Goal: Task Accomplishment & Management: Manage account settings

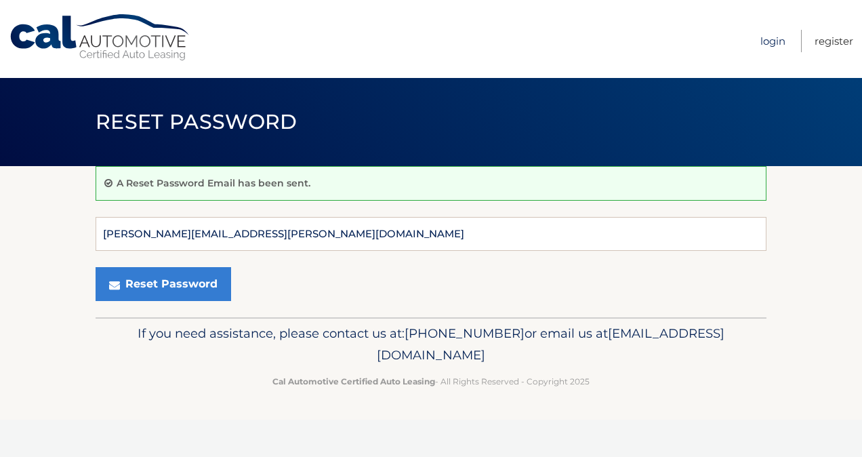
click at [766, 42] on link "Login" at bounding box center [772, 41] width 25 height 22
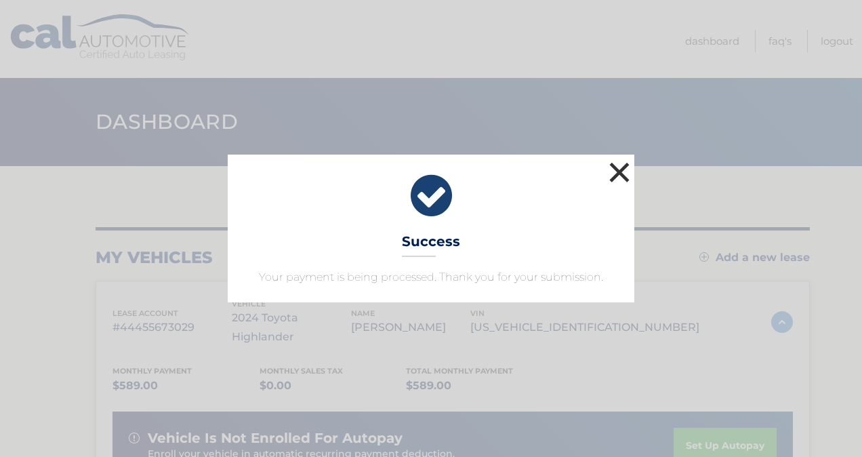
click at [624, 168] on button "×" at bounding box center [619, 172] width 27 height 27
